Goal: Task Accomplishment & Management: Use online tool/utility

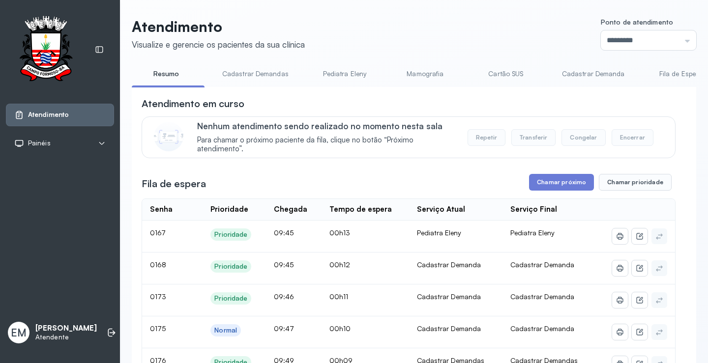
click at [110, 331] on icon at bounding box center [113, 333] width 6 height 4
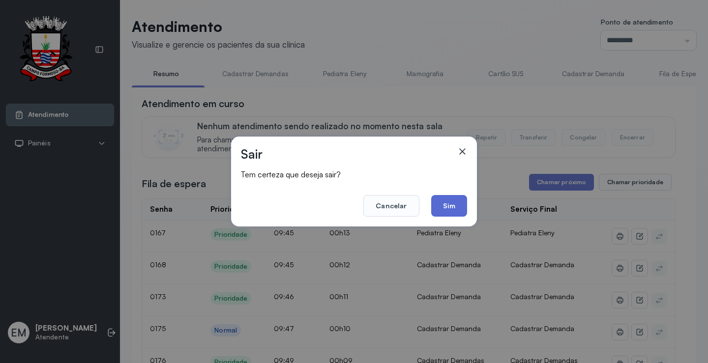
click at [448, 207] on button "Sim" at bounding box center [449, 206] width 36 height 22
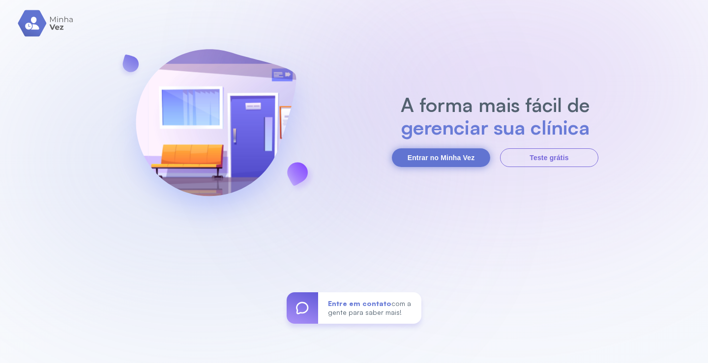
click at [443, 159] on button "Entrar no Minha Vez" at bounding box center [441, 157] width 98 height 19
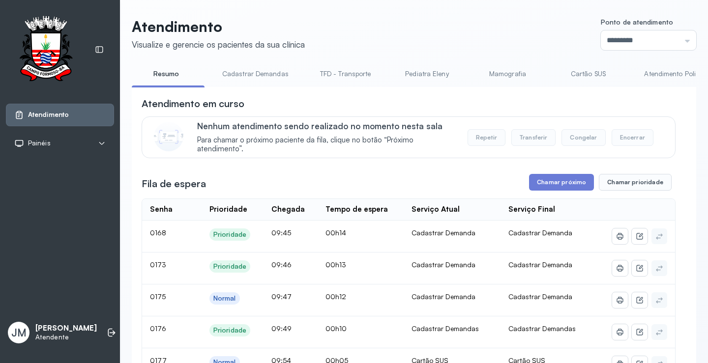
click at [590, 73] on link "Cartão SUS" at bounding box center [587, 74] width 69 height 16
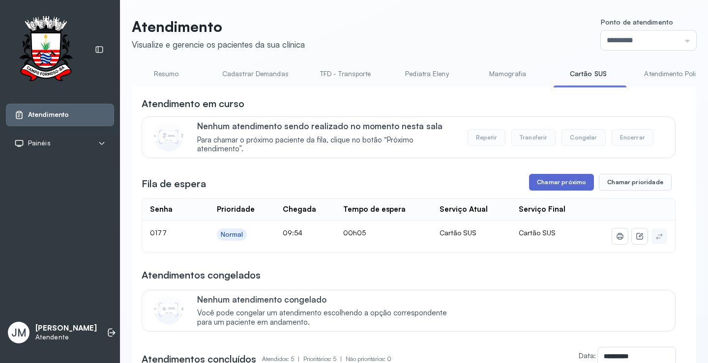
click at [540, 179] on button "Chamar próximo" at bounding box center [561, 182] width 65 height 17
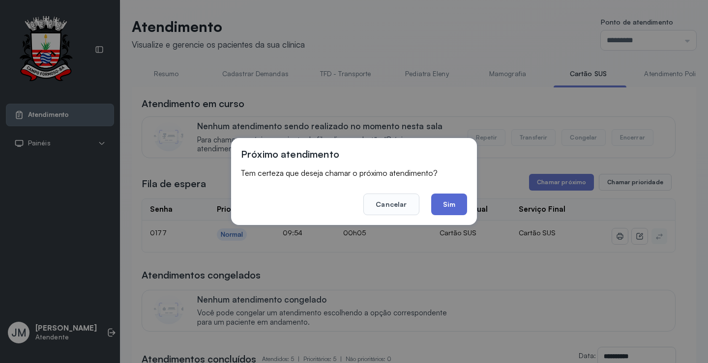
click at [458, 205] on button "Sim" at bounding box center [449, 205] width 36 height 22
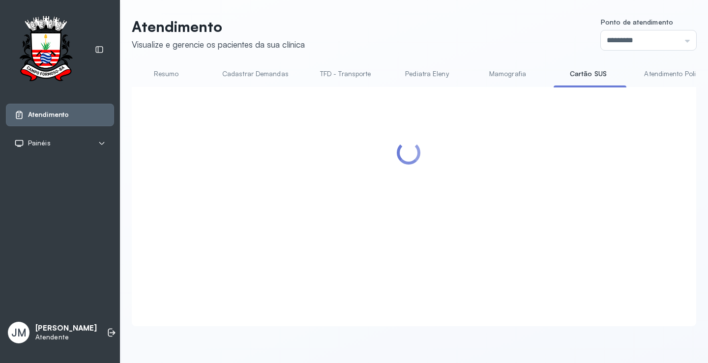
click at [165, 74] on link "Resumo" at bounding box center [166, 74] width 69 height 16
click at [667, 39] on input "*********" at bounding box center [648, 40] width 95 height 20
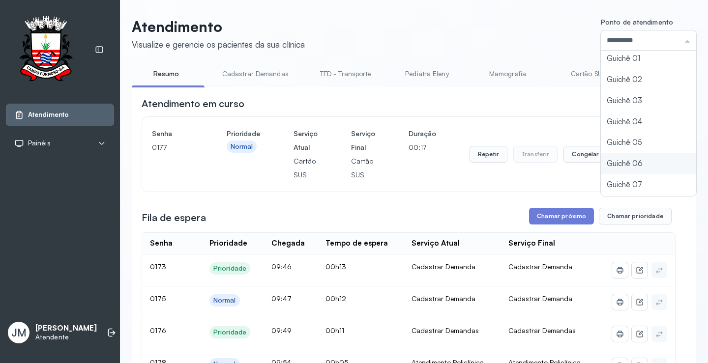
scroll to position [43, 0]
type input "*********"
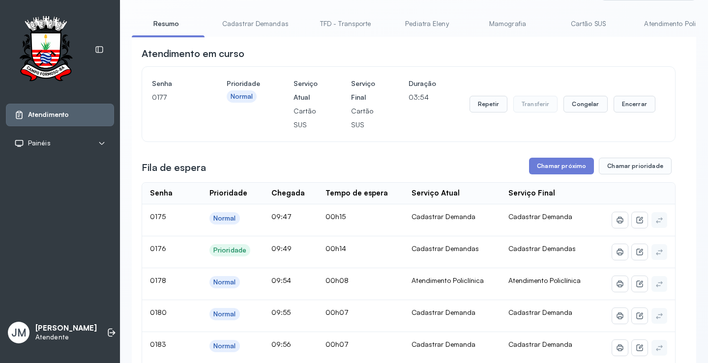
scroll to position [49, 0]
click at [619, 108] on button "Encerrar" at bounding box center [634, 105] width 42 height 17
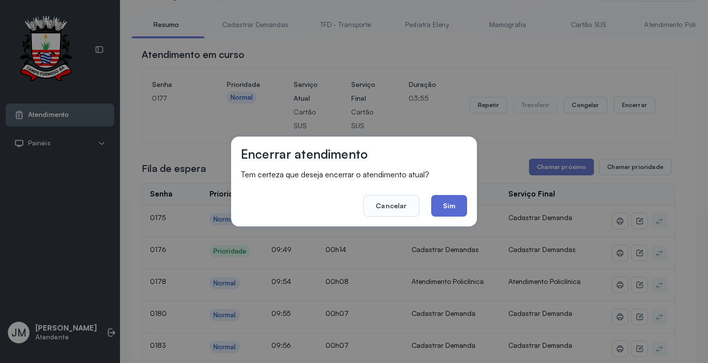
click at [444, 205] on button "Sim" at bounding box center [449, 206] width 36 height 22
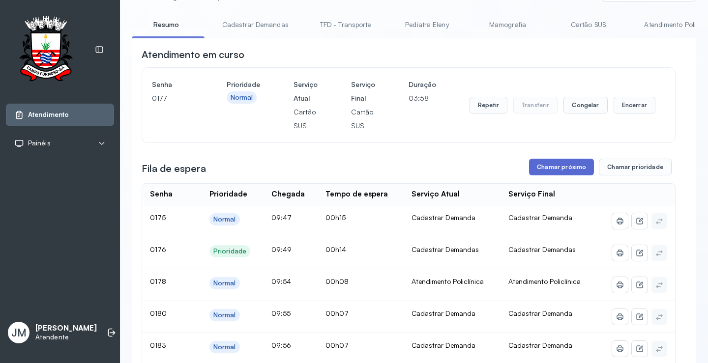
click at [553, 167] on button "Chamar próximo" at bounding box center [561, 167] width 65 height 17
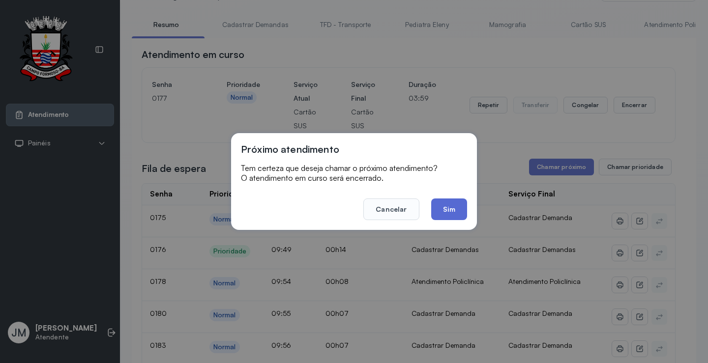
click at [448, 211] on button "Sim" at bounding box center [449, 210] width 36 height 22
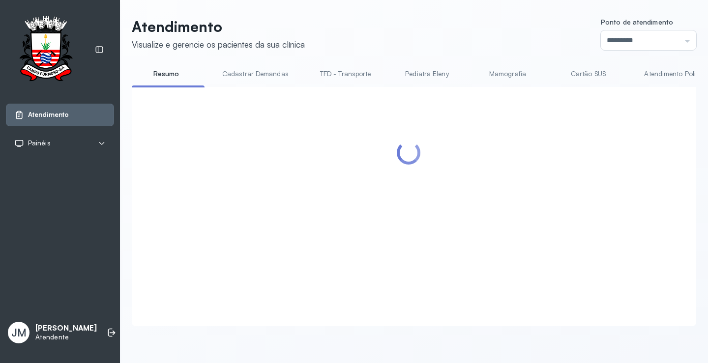
scroll to position [0, 0]
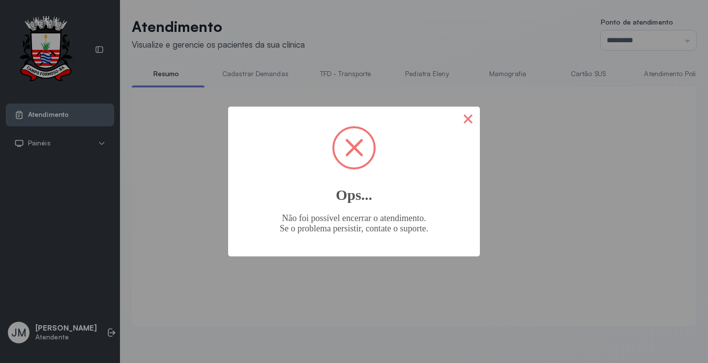
click at [471, 121] on button "×" at bounding box center [468, 119] width 24 height 24
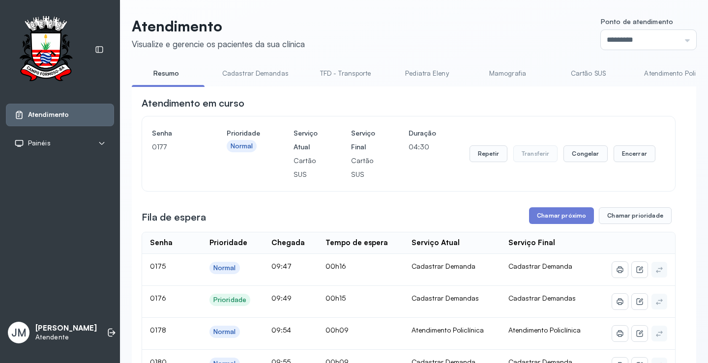
scroll to position [49, 0]
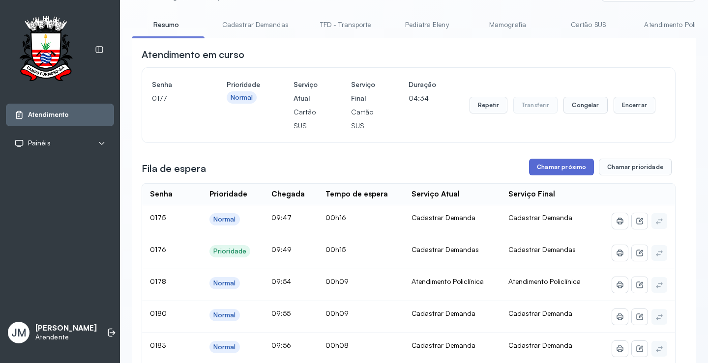
click at [560, 170] on button "Chamar próximo" at bounding box center [561, 167] width 65 height 17
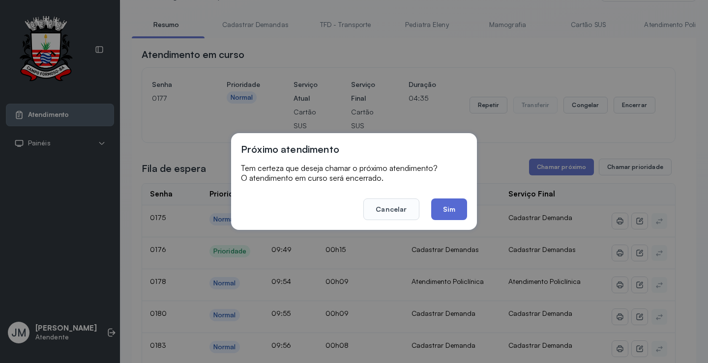
click at [445, 205] on button "Sim" at bounding box center [449, 210] width 36 height 22
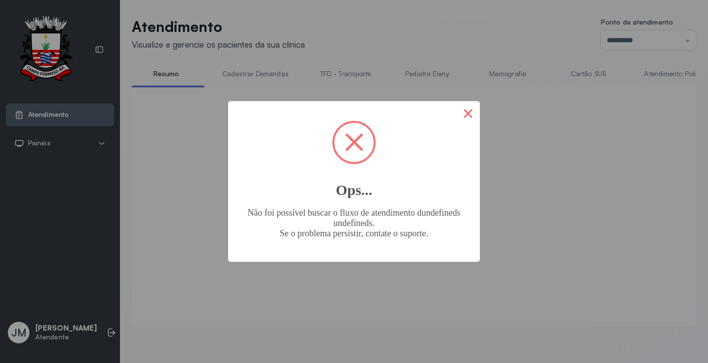
click at [465, 117] on button "×" at bounding box center [468, 113] width 24 height 24
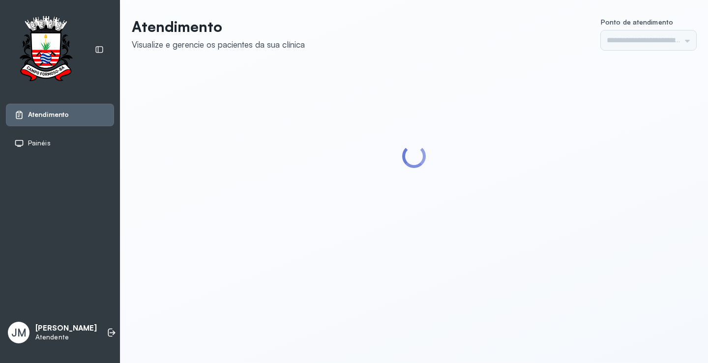
type input "*********"
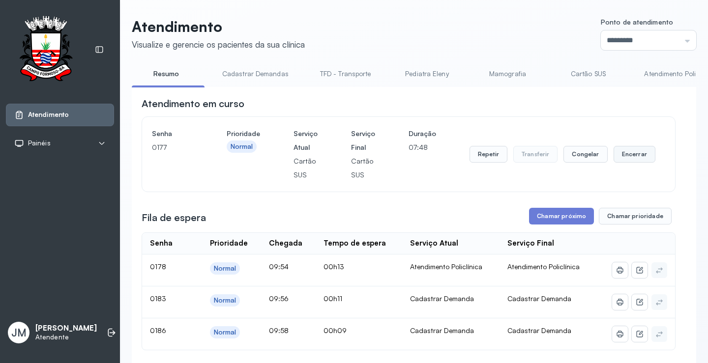
click at [624, 158] on button "Encerrar" at bounding box center [634, 154] width 42 height 17
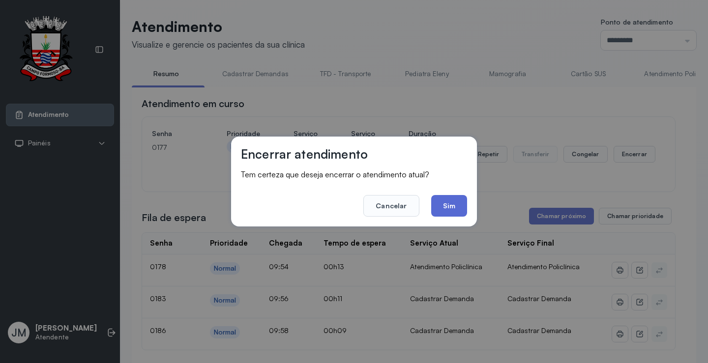
click at [452, 202] on button "Sim" at bounding box center [449, 206] width 36 height 22
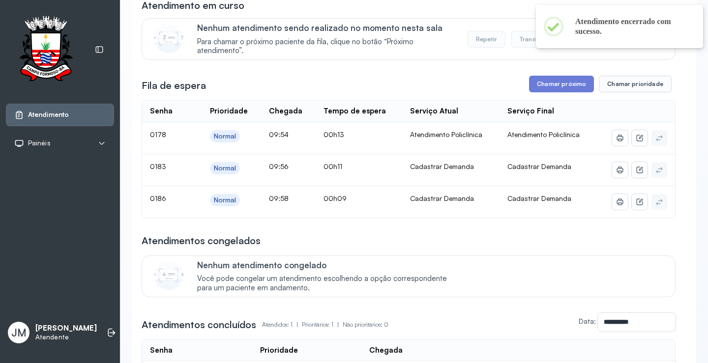
scroll to position [49, 0]
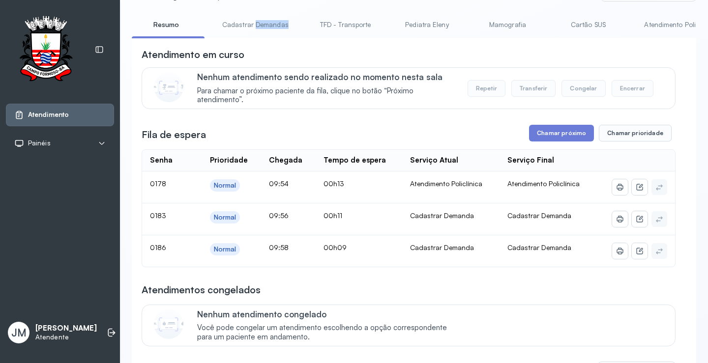
drag, startPoint x: 254, startPoint y: 36, endPoint x: 286, endPoint y: 36, distance: 32.0
click at [310, 36] on li "Cadastrar Demandas" at bounding box center [347, 28] width 75 height 22
click at [268, 54] on div "Atendimento em curso" at bounding box center [409, 55] width 534 height 14
click at [310, 37] on li "Cadastrar Demandas" at bounding box center [347, 28] width 75 height 22
drag, startPoint x: 254, startPoint y: 37, endPoint x: 282, endPoint y: 50, distance: 30.8
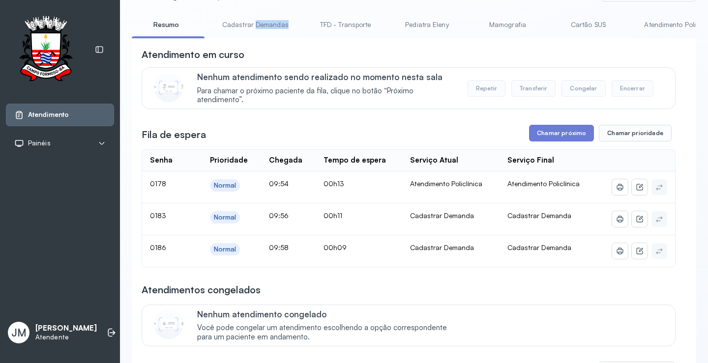
click at [310, 37] on li "Cadastrar Demandas" at bounding box center [347, 28] width 75 height 22
click at [264, 61] on div "Atendimento em curso" at bounding box center [409, 55] width 534 height 14
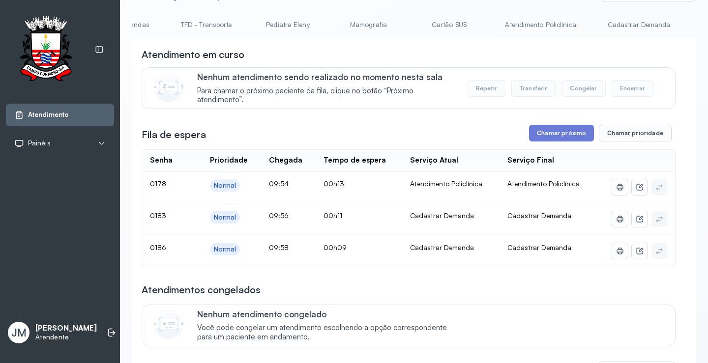
scroll to position [0, 160]
click at [603, 24] on link "Cadastrar Demanda" at bounding box center [618, 25] width 83 height 16
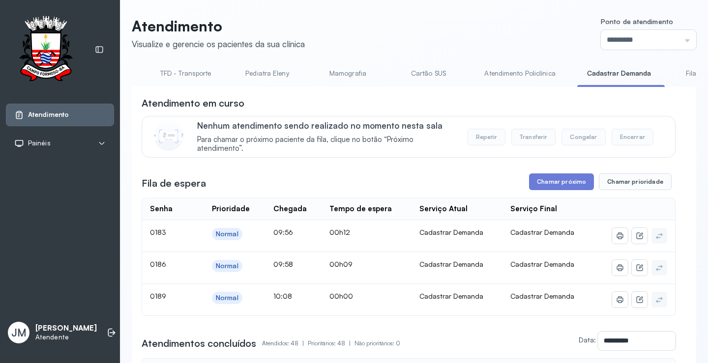
scroll to position [49, 0]
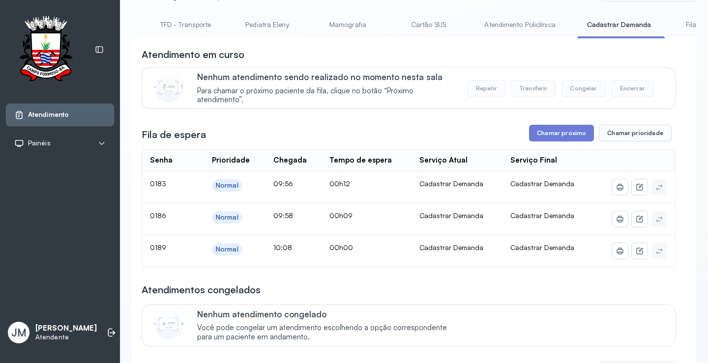
click at [672, 36] on li "Cadastrar Demanda" at bounding box center [708, 28] width 73 height 22
click at [555, 136] on button "Chamar próximo" at bounding box center [561, 133] width 65 height 17
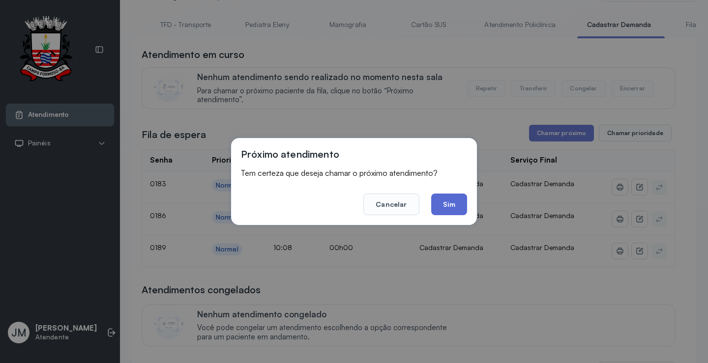
click at [444, 201] on button "Sim" at bounding box center [449, 205] width 36 height 22
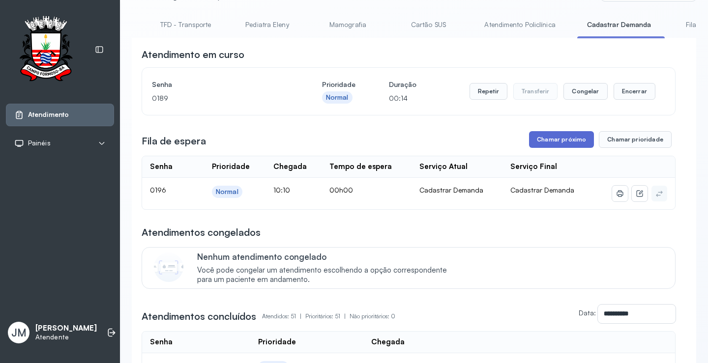
click at [556, 147] on button "Chamar próximo" at bounding box center [561, 139] width 65 height 17
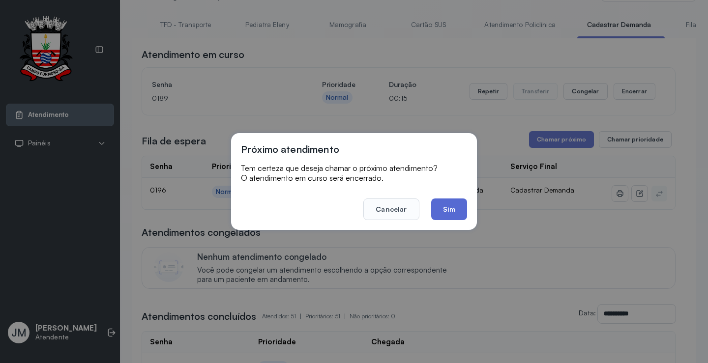
click at [446, 204] on button "Sim" at bounding box center [449, 210] width 36 height 22
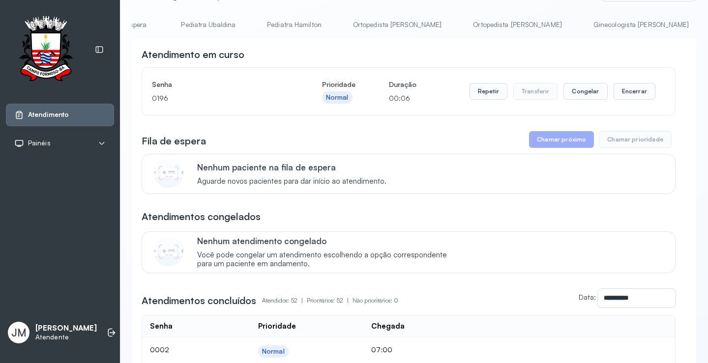
scroll to position [0, 0]
click at [160, 25] on link "Resumo" at bounding box center [166, 25] width 69 height 16
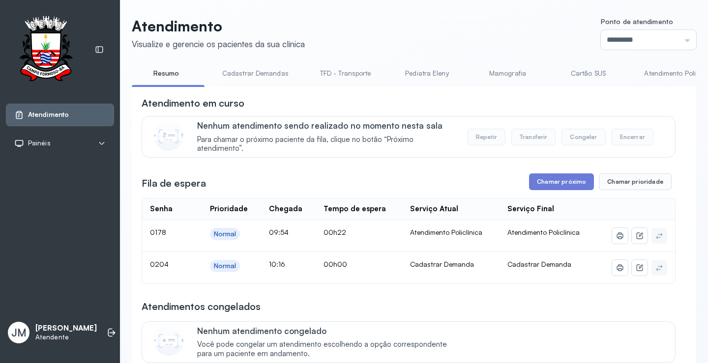
scroll to position [49, 0]
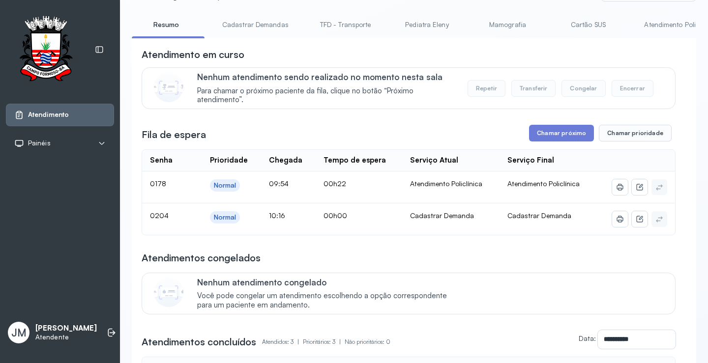
click at [168, 21] on link "Resumo" at bounding box center [166, 25] width 69 height 16
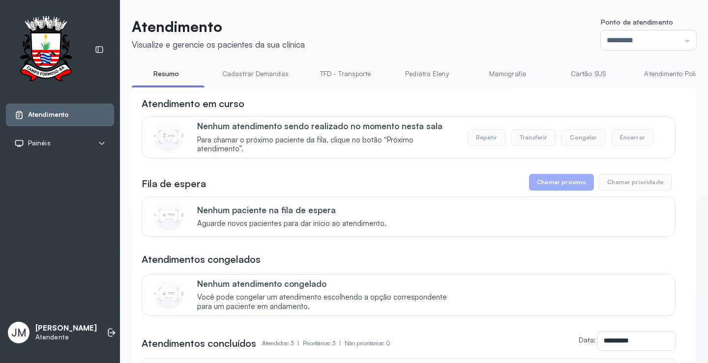
click at [170, 72] on link "Resumo" at bounding box center [166, 74] width 69 height 16
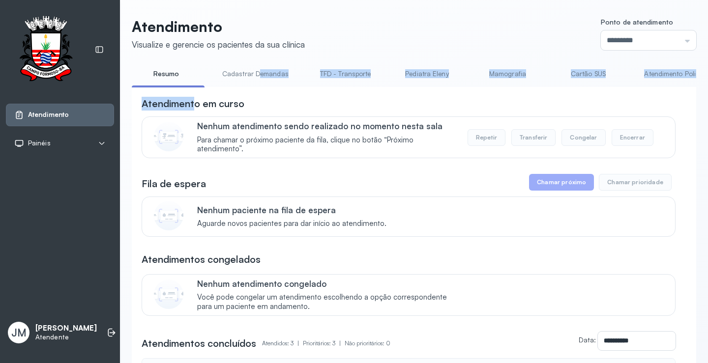
drag, startPoint x: 256, startPoint y: 87, endPoint x: 195, endPoint y: 93, distance: 61.2
click at [195, 93] on div "**********" at bounding box center [414, 297] width 564 height 463
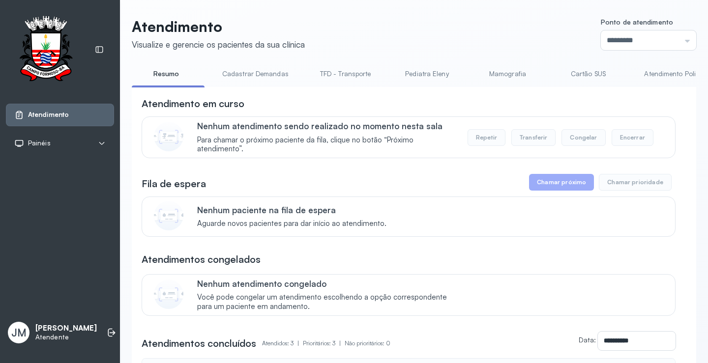
click at [289, 107] on div "Atendimento em curso" at bounding box center [409, 104] width 534 height 14
